Goal: Transaction & Acquisition: Purchase product/service

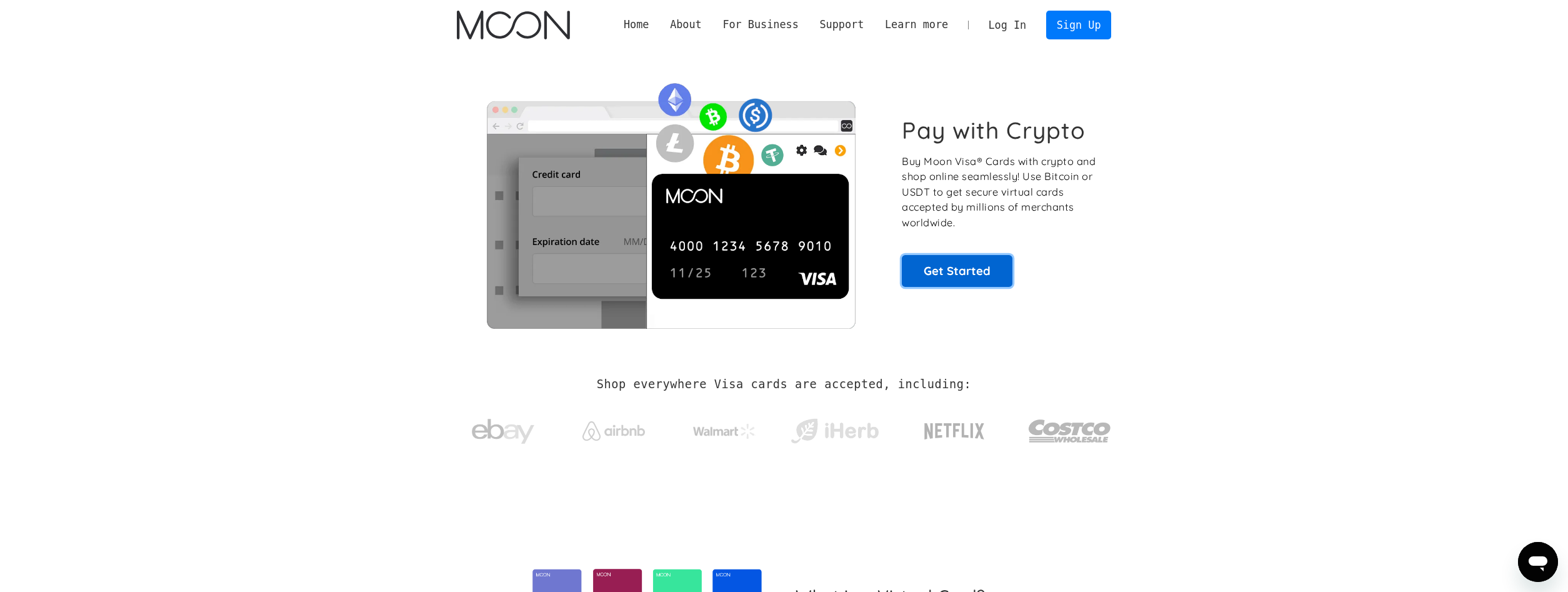
click at [910, 269] on link "Get Started" at bounding box center [957, 270] width 111 height 31
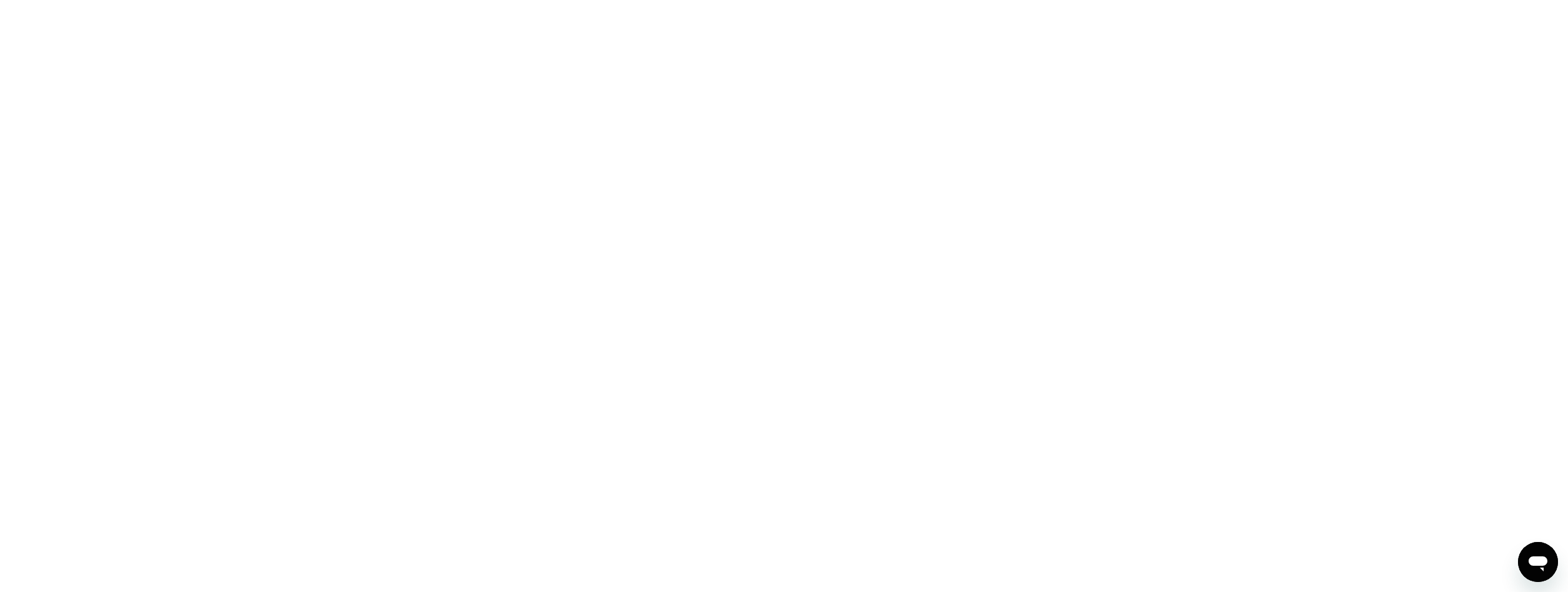
click at [312, 3] on div at bounding box center [784, 296] width 1568 height 592
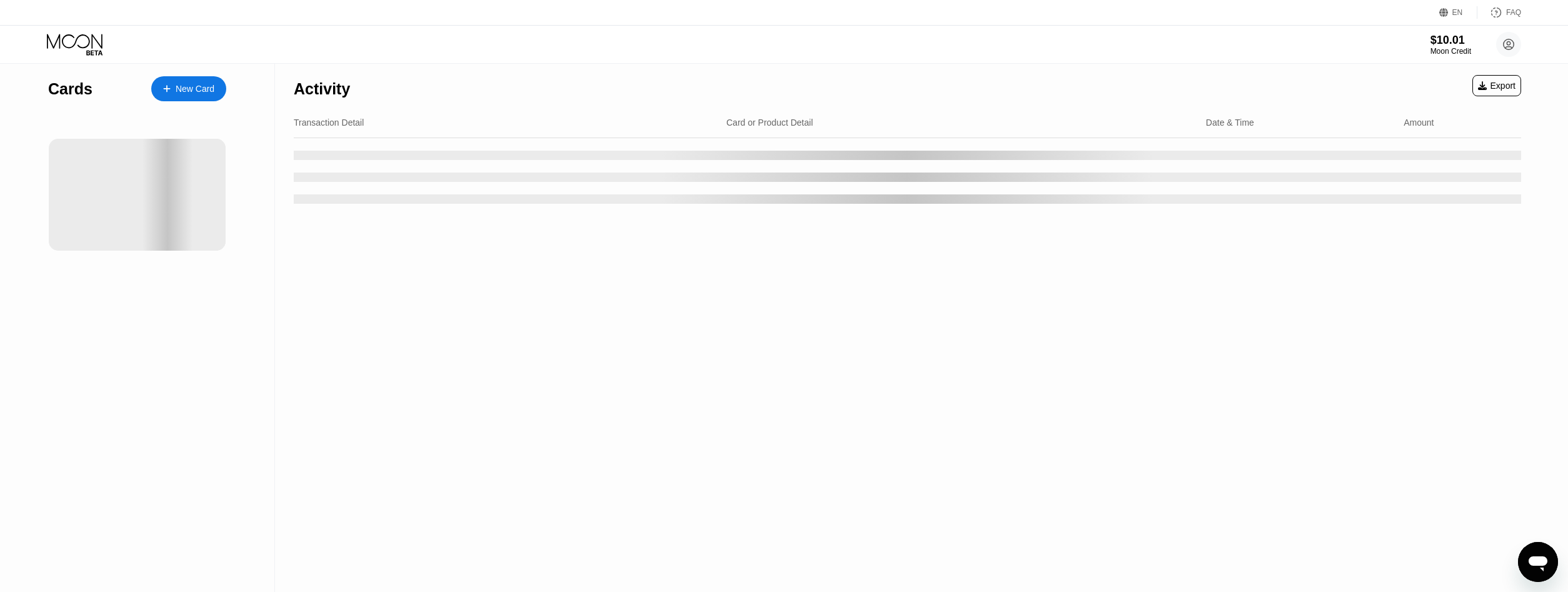
click at [462, 345] on div "Activity Export Transaction Detail Card or Product Detail Date & Time Amount" at bounding box center [907, 328] width 1265 height 529
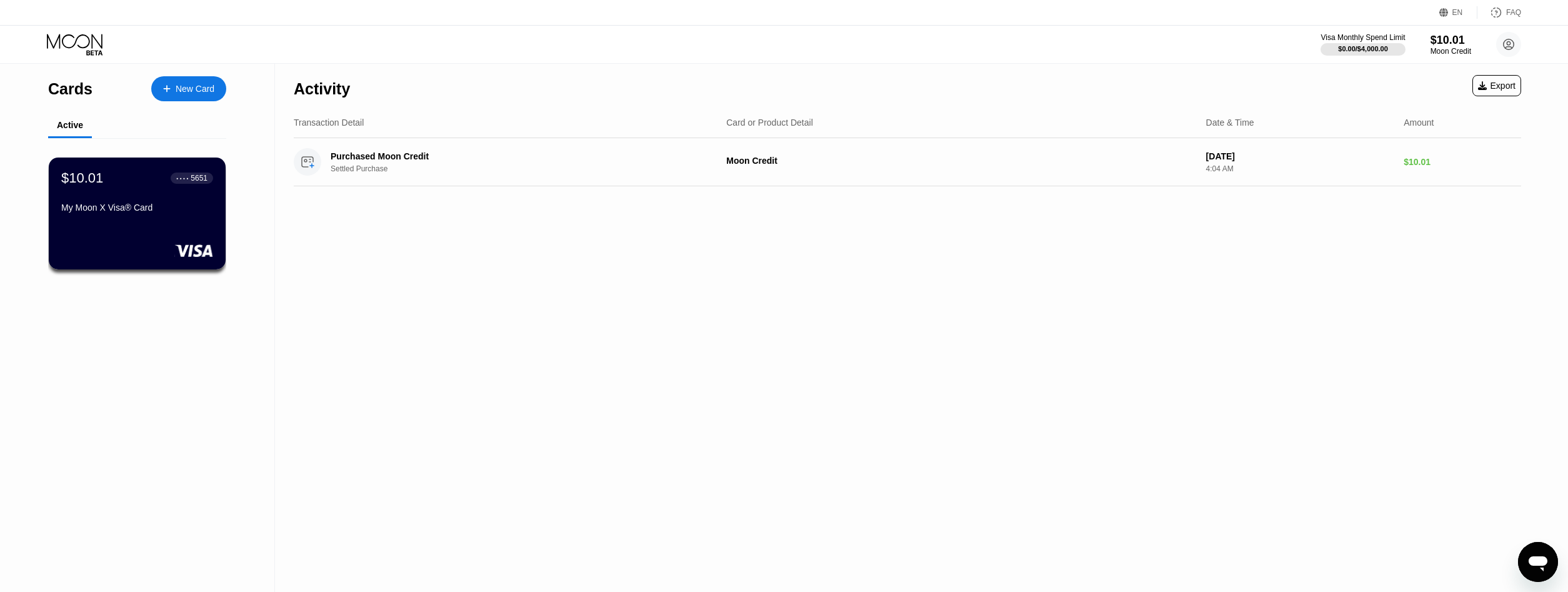
click at [168, 89] on icon at bounding box center [167, 89] width 7 height 7
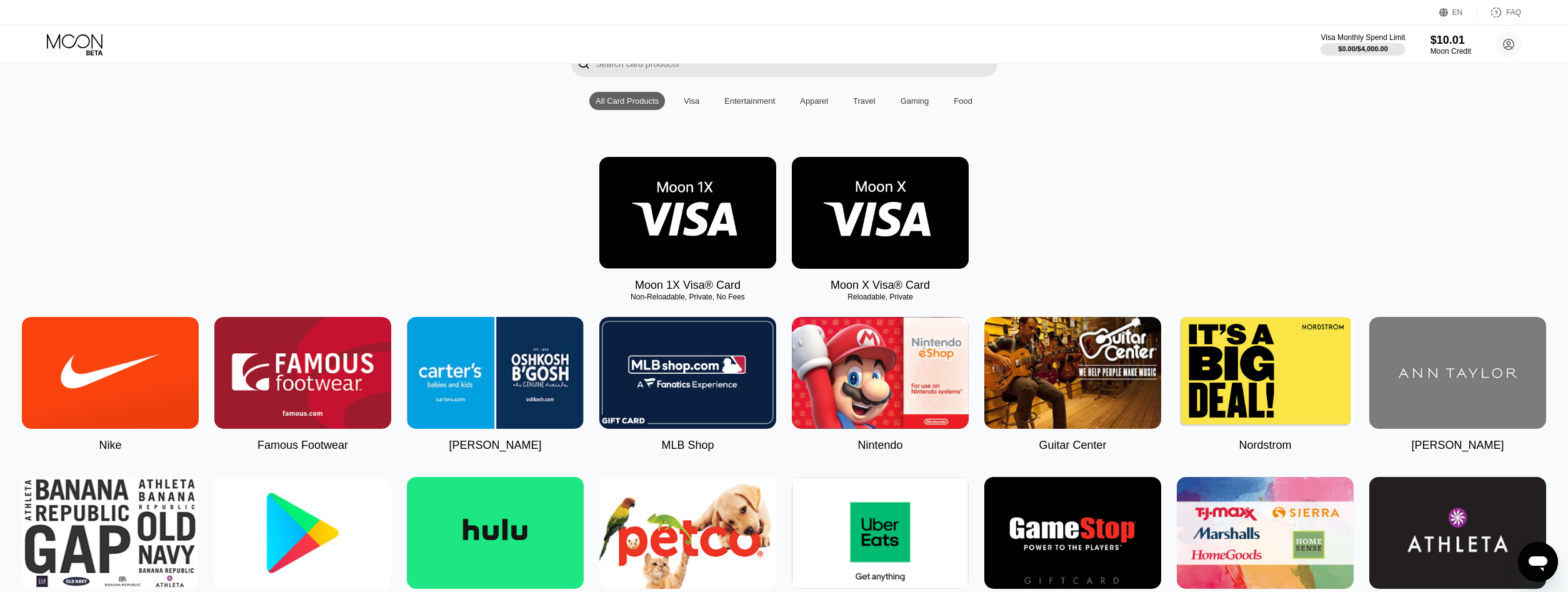
scroll to position [127, 0]
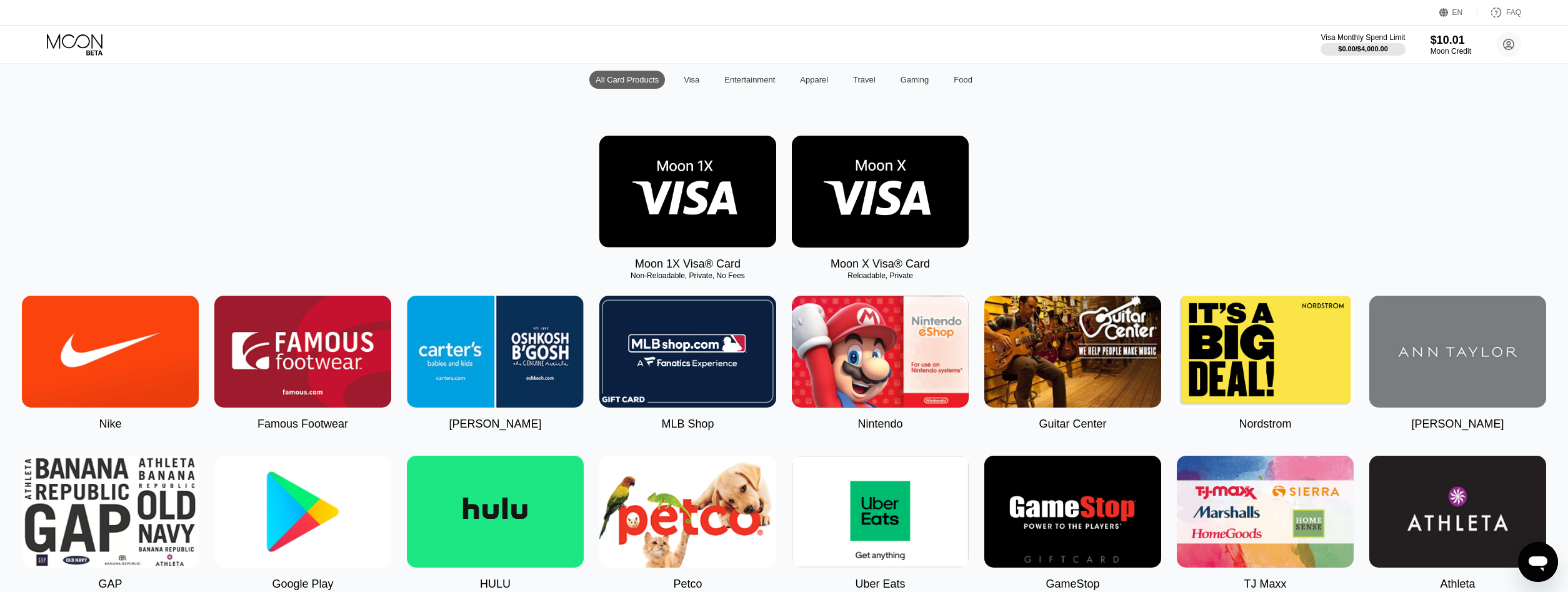
click at [897, 238] on img at bounding box center [880, 191] width 177 height 112
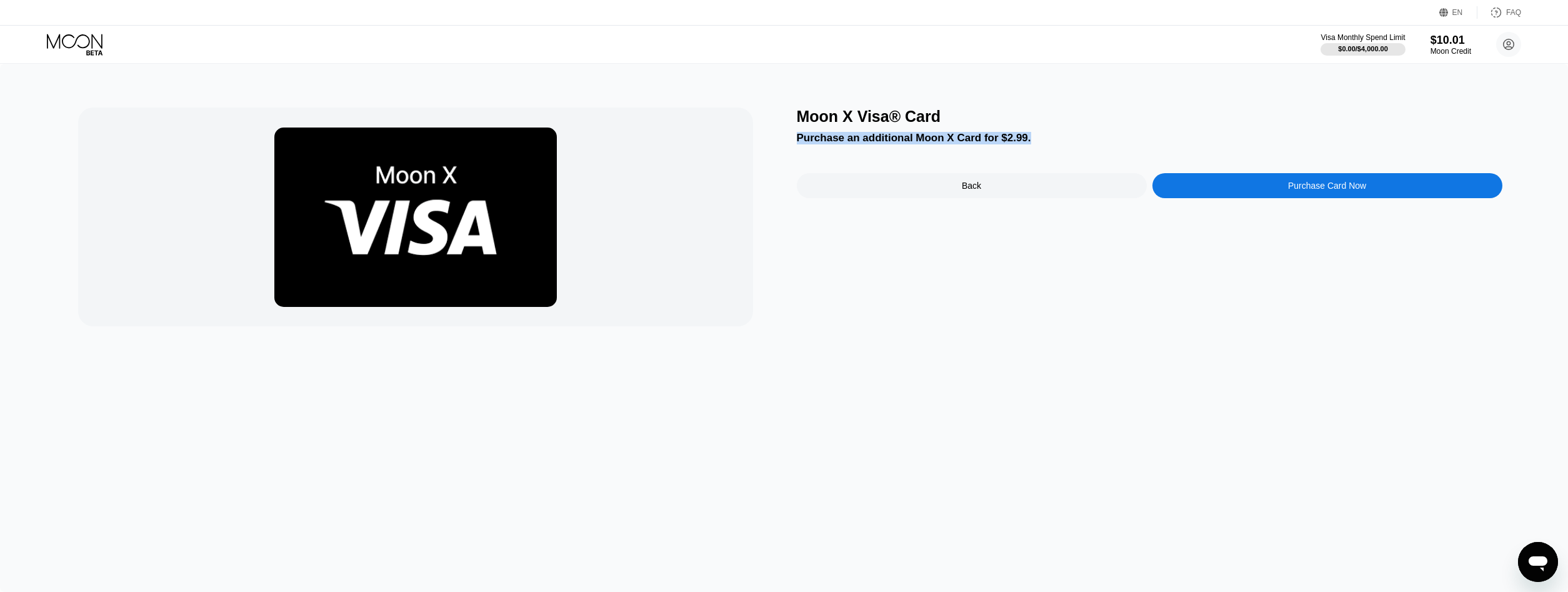
drag, startPoint x: 969, startPoint y: 143, endPoint x: 745, endPoint y: 145, distance: 224.0
click at [746, 145] on div "Moon X Visa® Card Purchase an additional Moon X Card for $2.99. Back Purchase C…" at bounding box center [784, 217] width 1411 height 219
drag, startPoint x: 517, startPoint y: 246, endPoint x: 520, endPoint y: 253, distance: 7.6
click at [516, 246] on img at bounding box center [415, 217] width 282 height 179
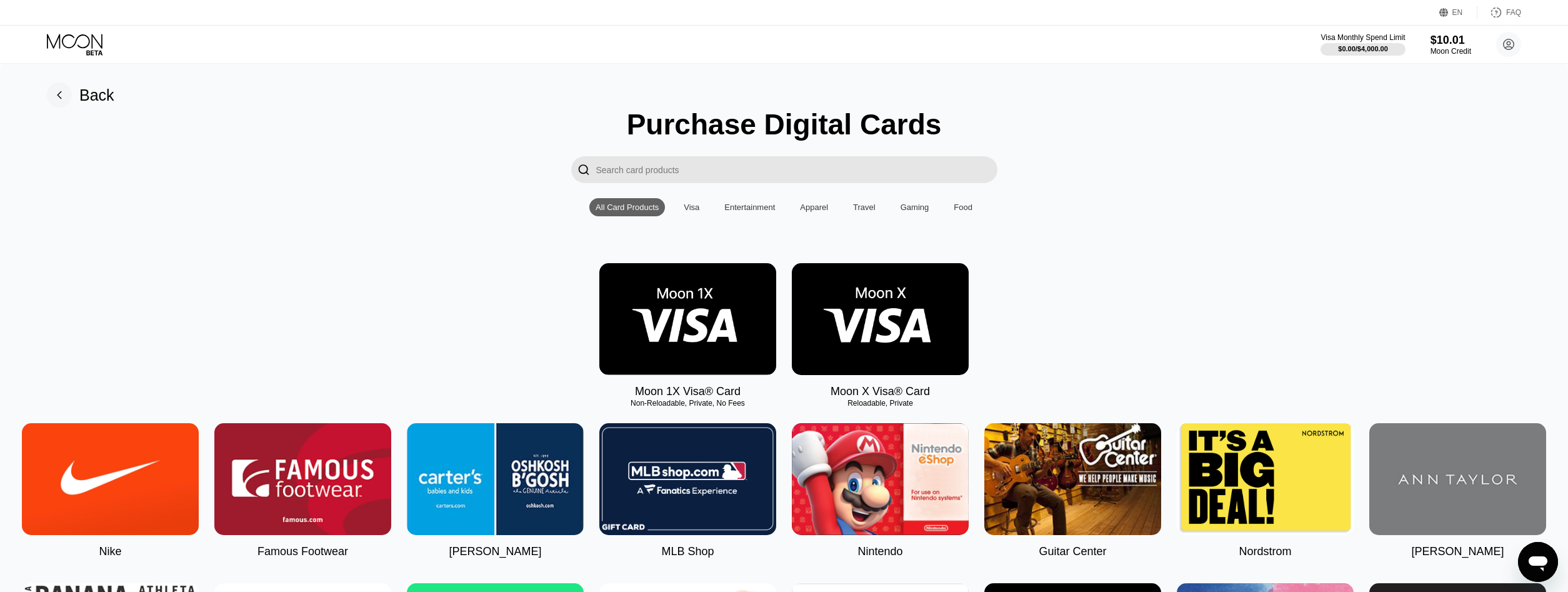
click at [692, 212] on div "Visa" at bounding box center [692, 207] width 16 height 9
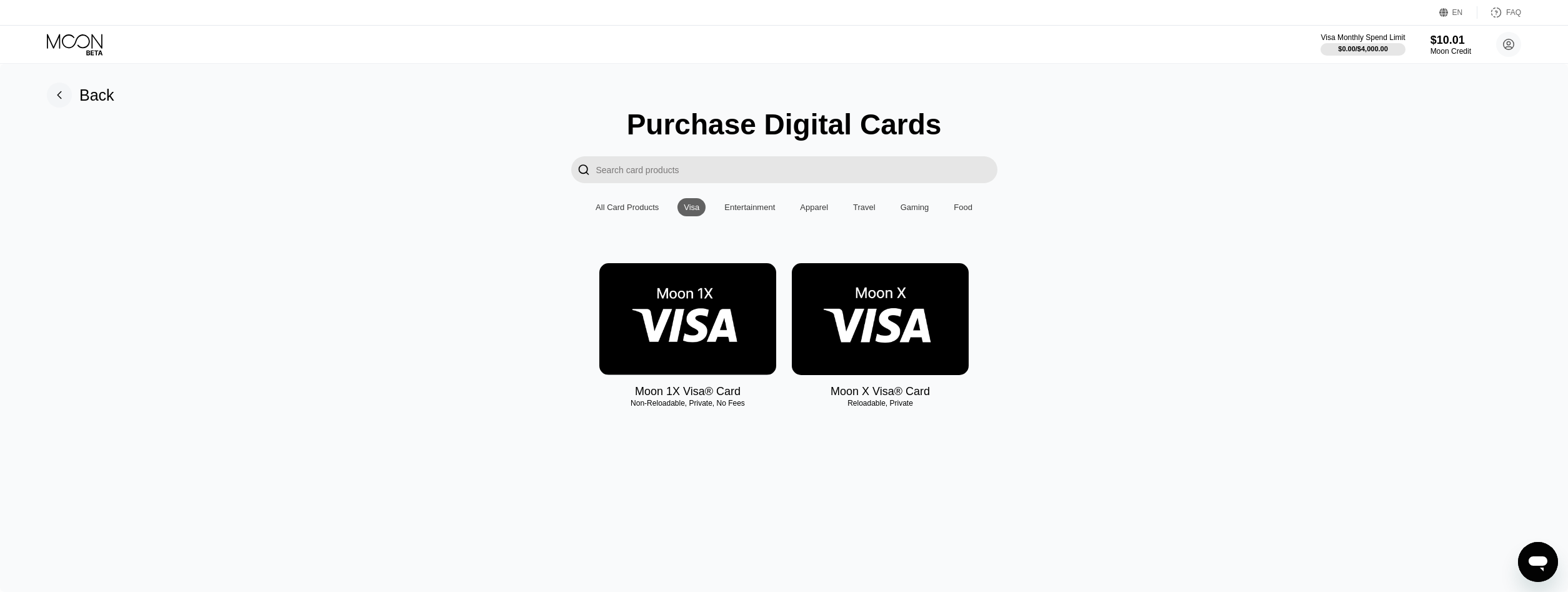
click at [633, 216] on div "All Card Products" at bounding box center [627, 207] width 76 height 18
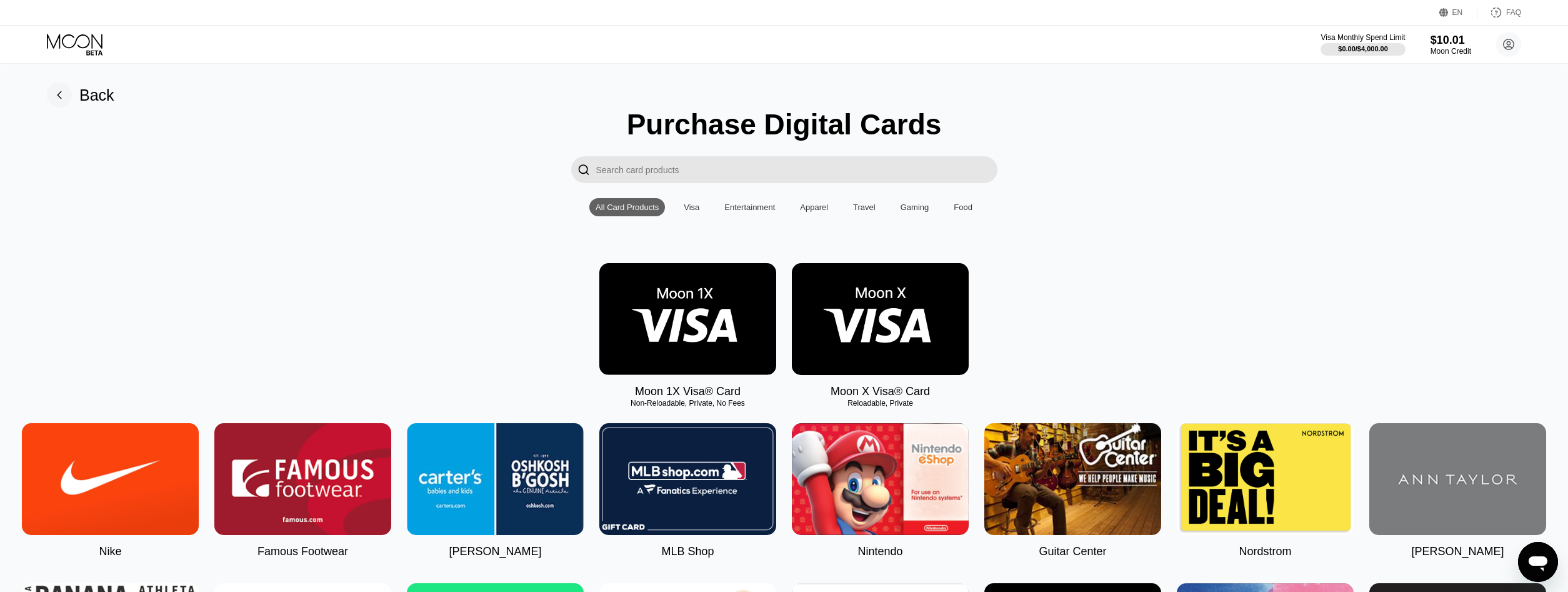
click at [647, 209] on div "All Card Products" at bounding box center [627, 207] width 63 height 9
click at [709, 300] on img at bounding box center [688, 319] width 177 height 112
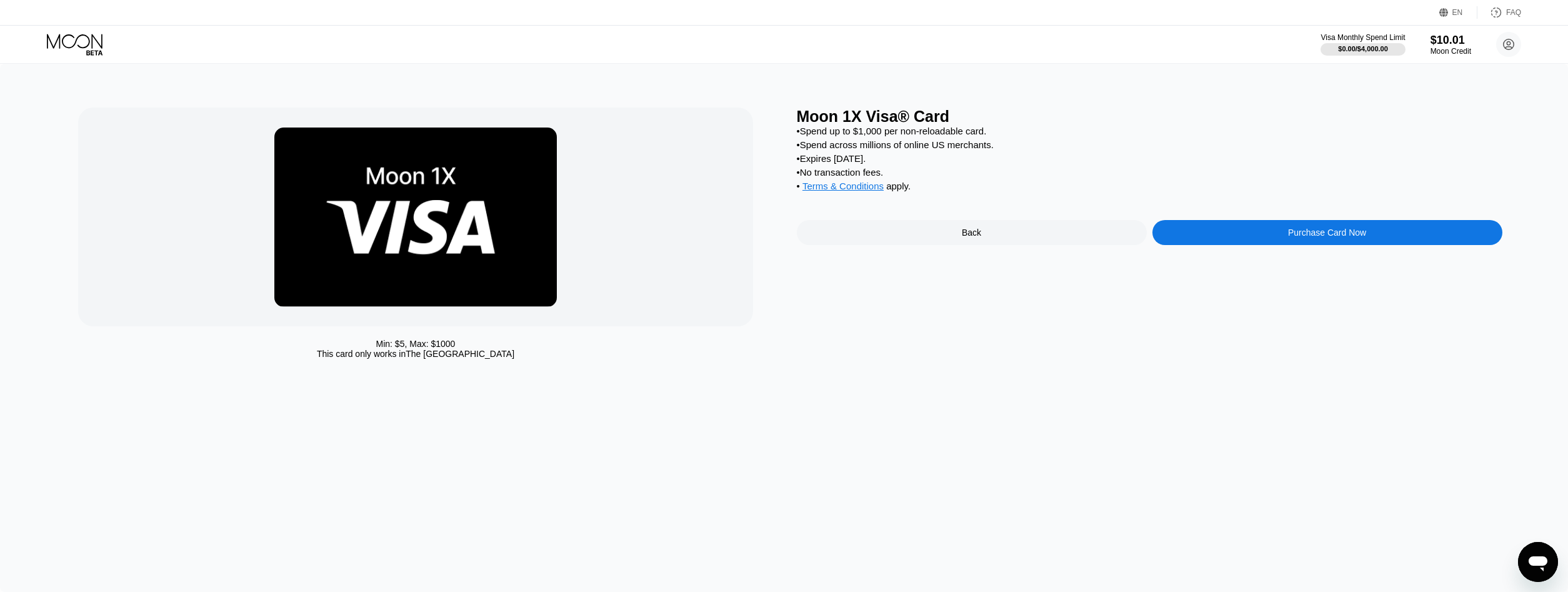
drag, startPoint x: 497, startPoint y: 339, endPoint x: 363, endPoint y: 342, distance: 134.0
click at [363, 342] on div "Min: $ 5 , Max: $ 1000 This card only works in The United States" at bounding box center [415, 349] width 674 height 20
drag, startPoint x: 439, startPoint y: 344, endPoint x: 456, endPoint y: 344, distance: 17.0
click at [453, 344] on div "Min: $ 5 , Max: $ 1000" at bounding box center [416, 344] width 79 height 10
drag, startPoint x: 463, startPoint y: 354, endPoint x: 349, endPoint y: 351, distance: 114.0
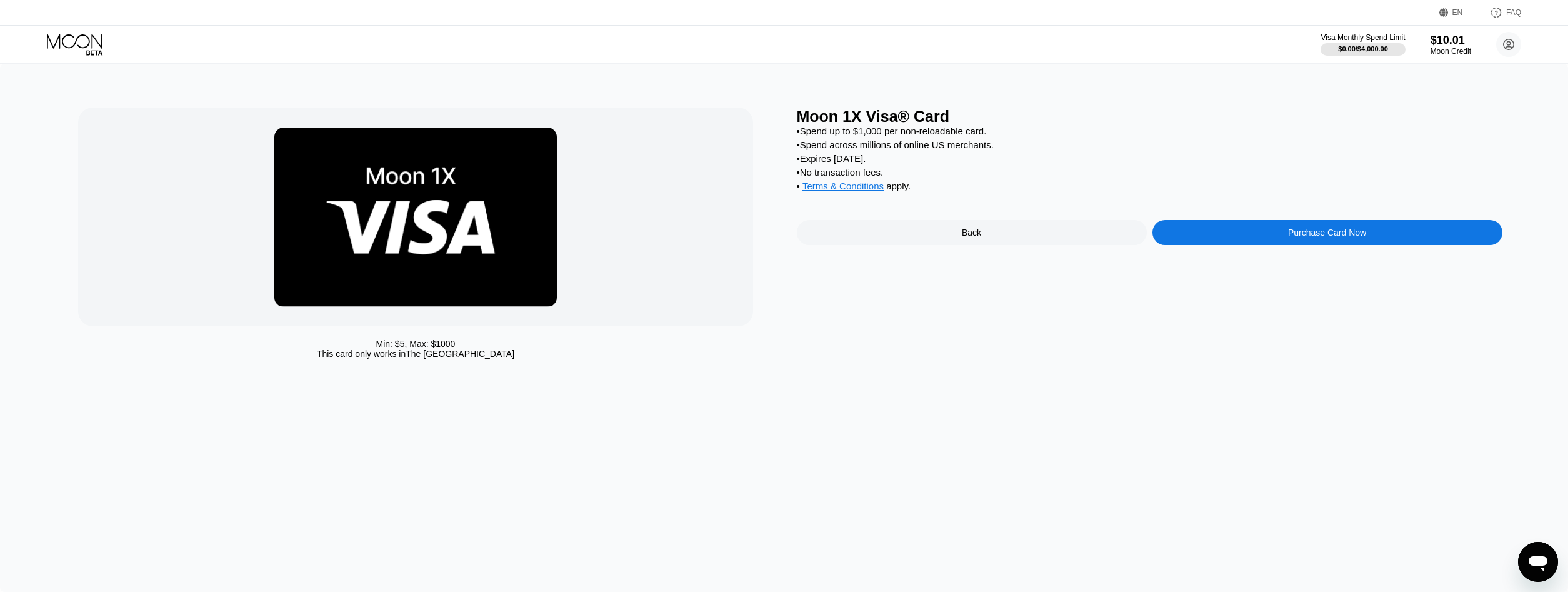
click at [350, 351] on div "Min: $ 5 , Max: $ 1000 This card only works in The United States" at bounding box center [415, 349] width 674 height 20
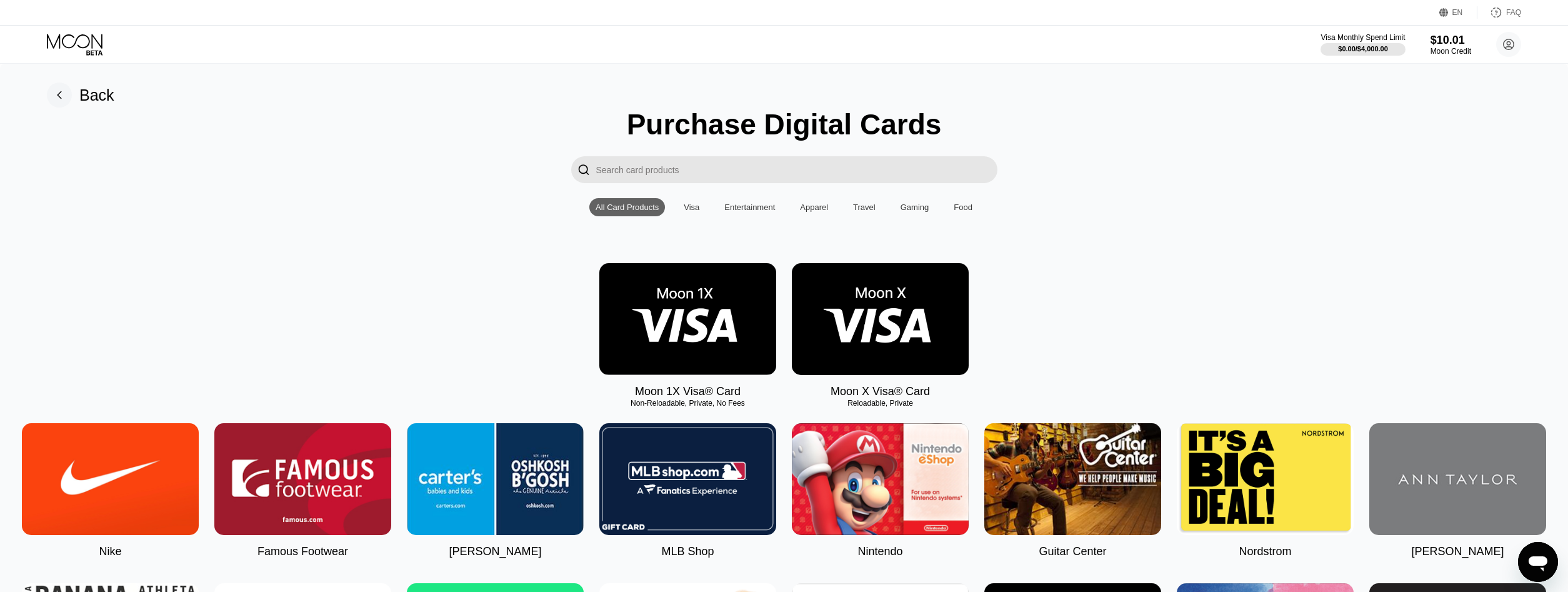
click at [59, 100] on rect at bounding box center [59, 95] width 25 height 25
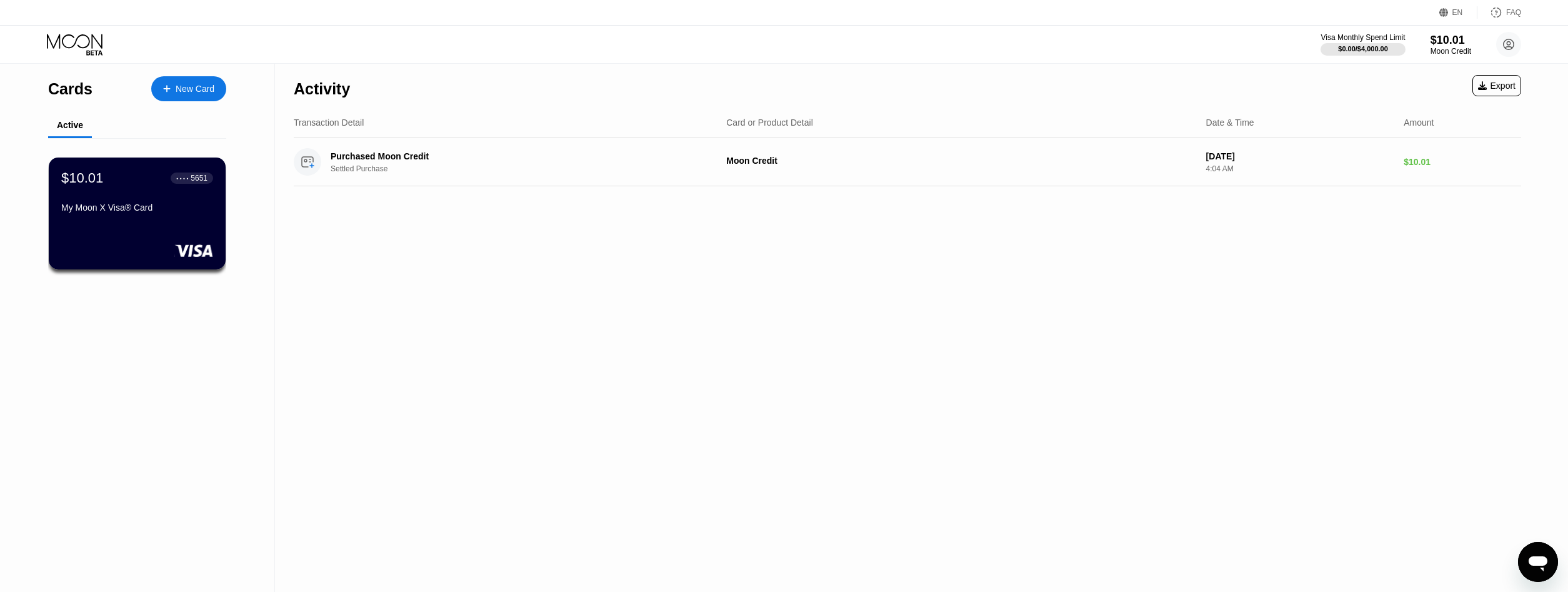
click at [355, 173] on div "Settled Purchase" at bounding box center [520, 169] width 381 height 9
click at [1112, 178] on div "Purchased Moon Credit Settled Purchase Moon Credit [DATE] 4:04 AM $10.01" at bounding box center [907, 162] width 1227 height 48
click at [712, 168] on div "Purchased Moon Credit Settled Purchase Moon Credit [DATE] 4:04 AM $10.01" at bounding box center [907, 162] width 1227 height 48
click at [712, 168] on div "Purchased Moon Credit Settled Purchase" at bounding box center [504, 162] width 422 height 27
